Goal: Use online tool/utility: Utilize a website feature to perform a specific function

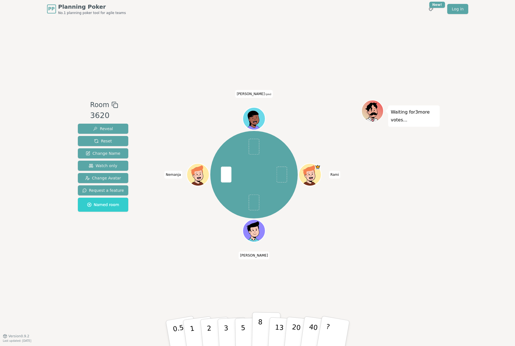
click at [257, 328] on button "8" at bounding box center [266, 333] width 29 height 43
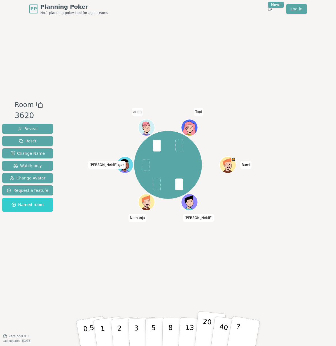
click at [202, 334] on button "20" at bounding box center [210, 333] width 32 height 45
click at [148, 333] on button "5" at bounding box center [159, 333] width 29 height 43
click at [141, 333] on button "3" at bounding box center [143, 333] width 31 height 44
click at [156, 330] on button "5" at bounding box center [159, 333] width 29 height 43
click at [175, 324] on button "8" at bounding box center [176, 333] width 29 height 43
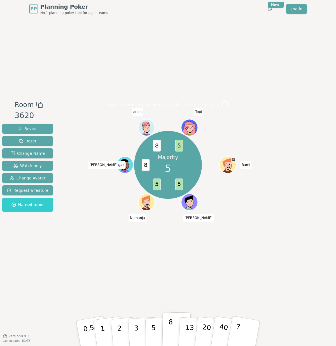
click at [176, 327] on button "8" at bounding box center [176, 333] width 29 height 43
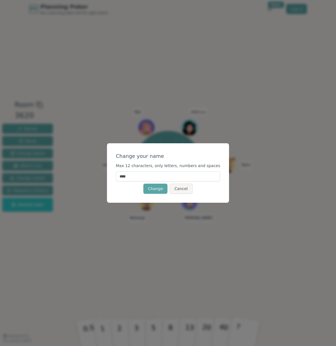
click at [154, 177] on input "****" at bounding box center [168, 176] width 104 height 10
type input "*****"
click at [156, 189] on button "Change" at bounding box center [155, 188] width 24 height 10
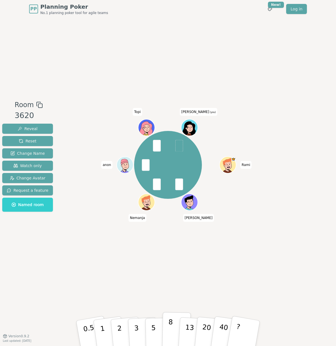
click at [169, 319] on p "8" at bounding box center [170, 333] width 5 height 30
